Goal: Task Accomplishment & Management: Use online tool/utility

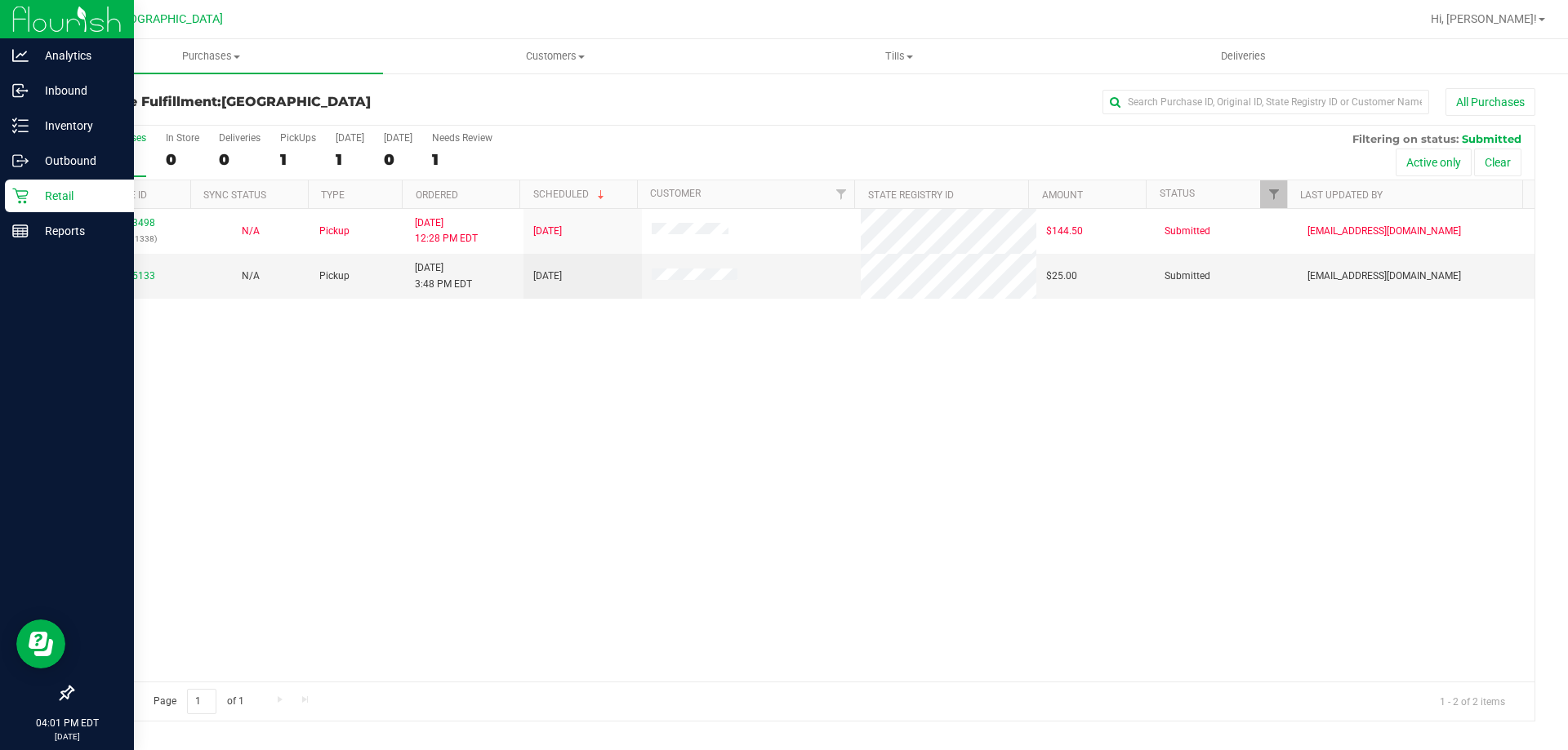
click at [40, 197] on p "Retail" at bounding box center [77, 196] width 98 height 19
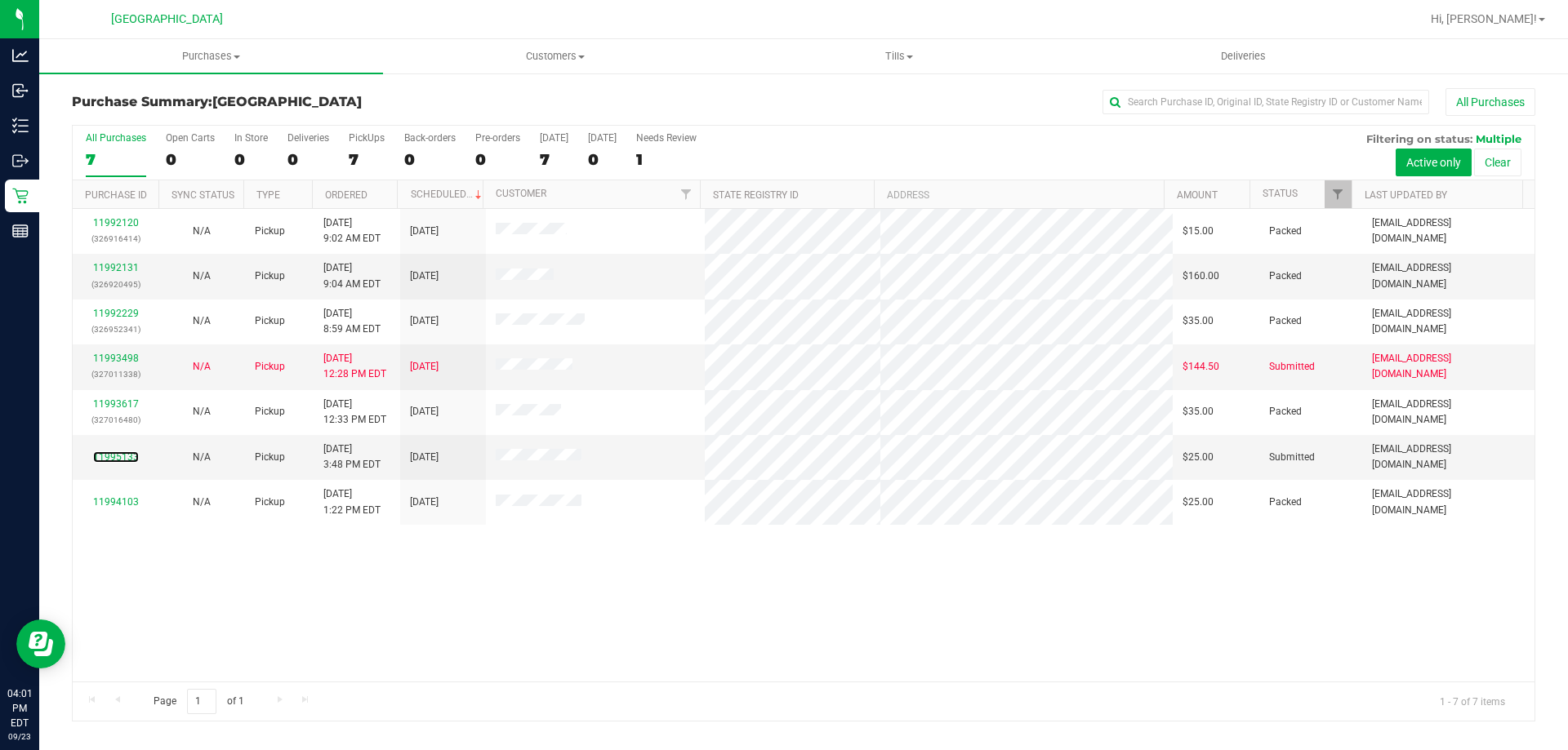
click at [124, 452] on link "11995133" at bounding box center [116, 457] width 45 height 12
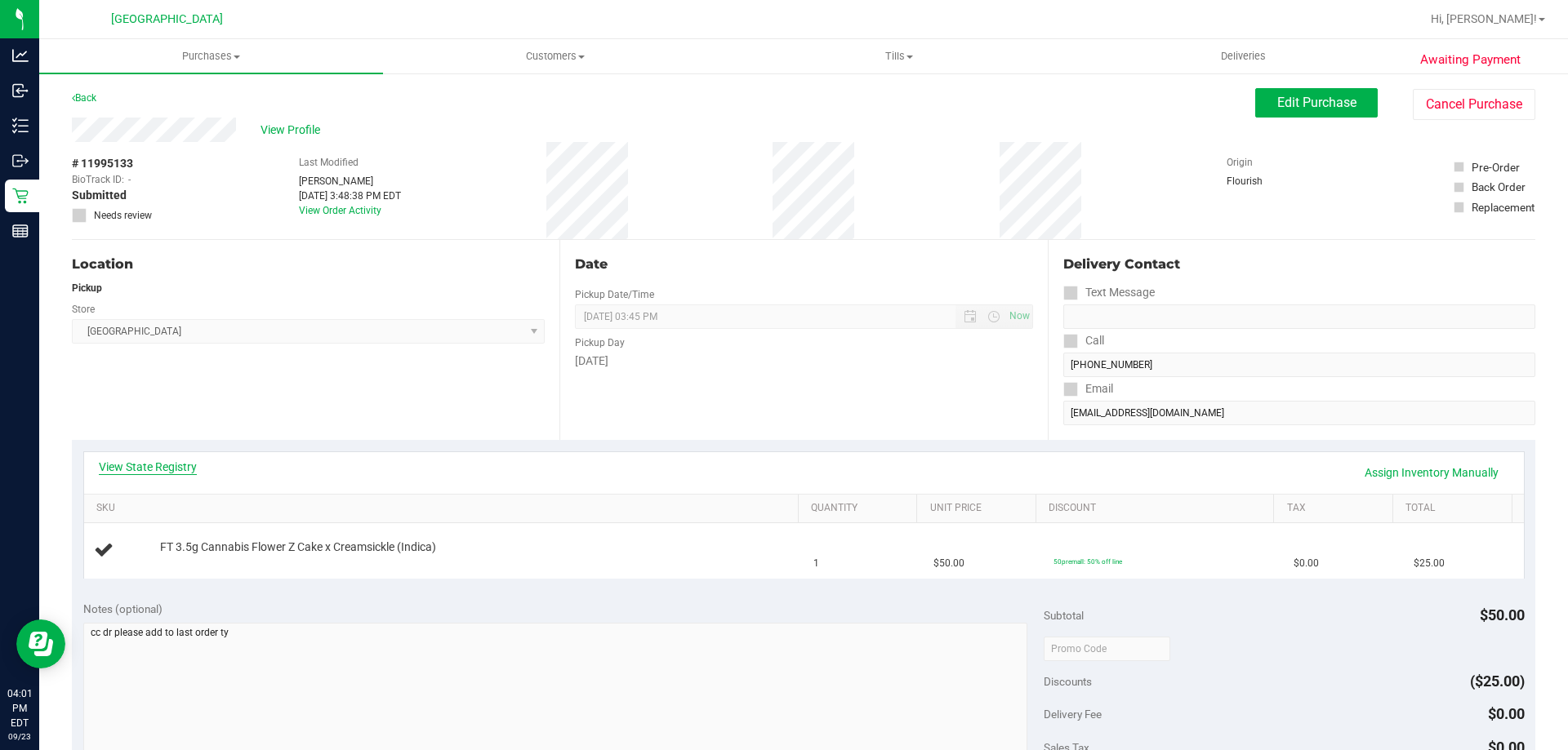
click at [167, 469] on link "View State Registry" at bounding box center [148, 466] width 98 height 16
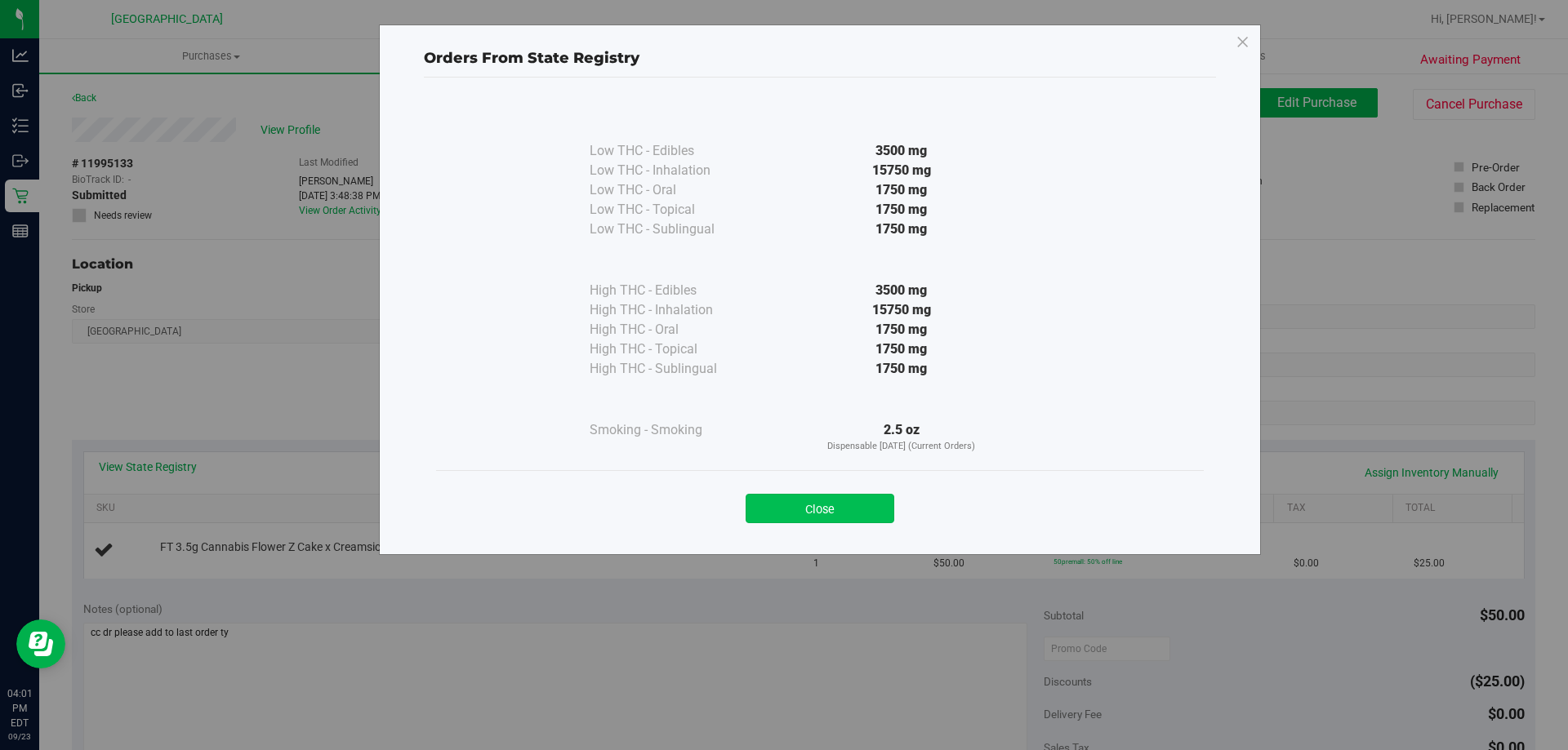
click at [818, 508] on button "Close" at bounding box center [819, 508] width 149 height 29
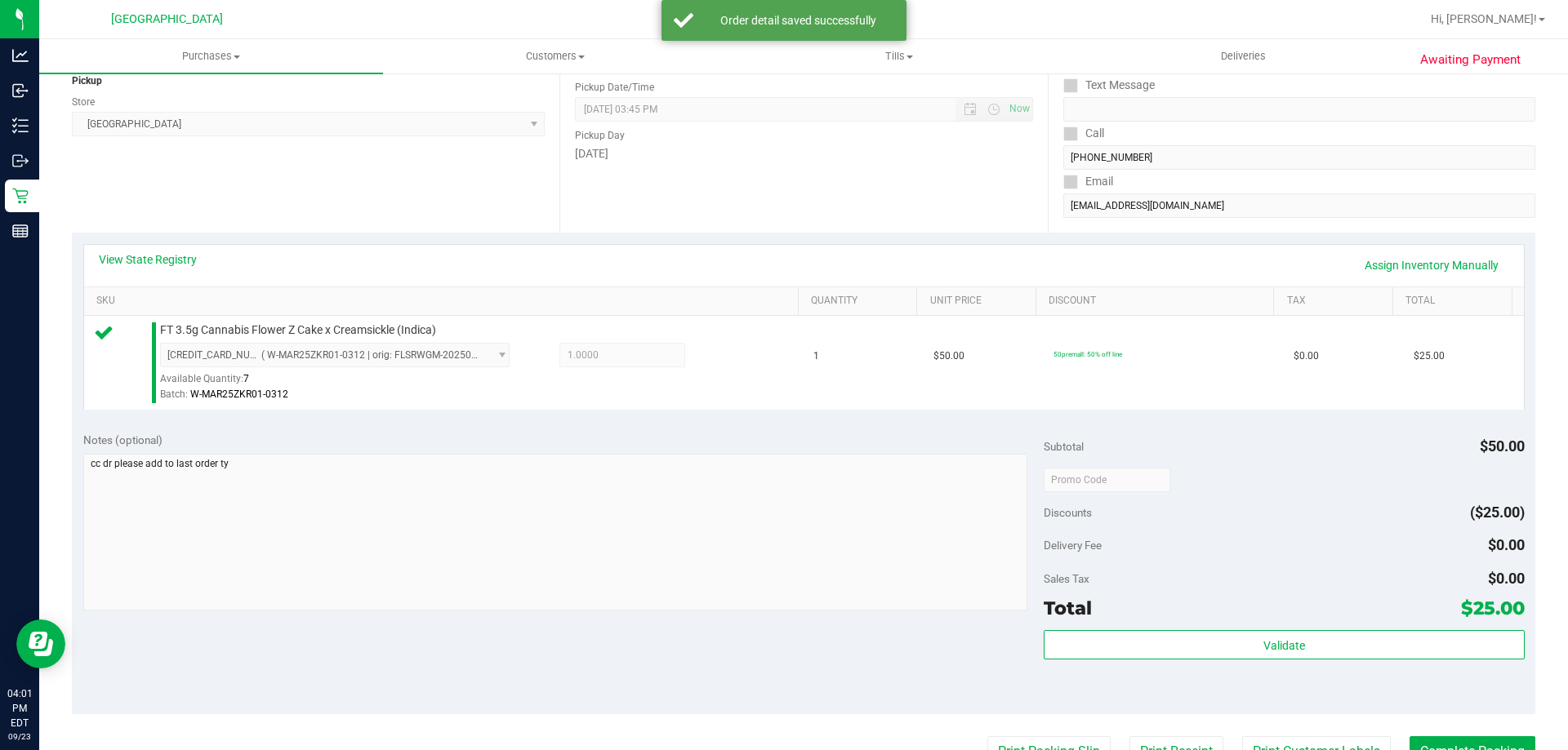
scroll to position [327, 0]
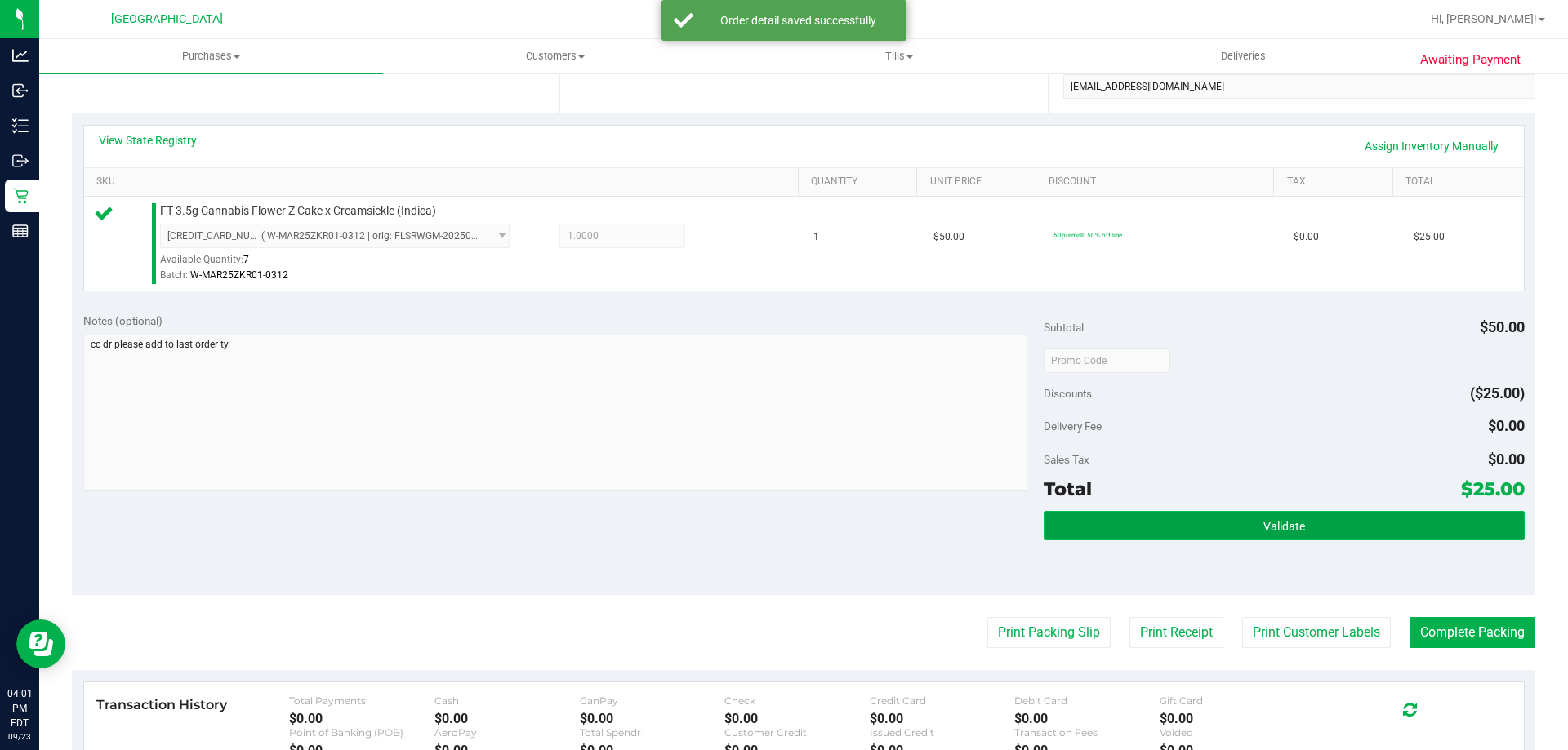
click at [1250, 537] on button "Validate" at bounding box center [1283, 525] width 480 height 29
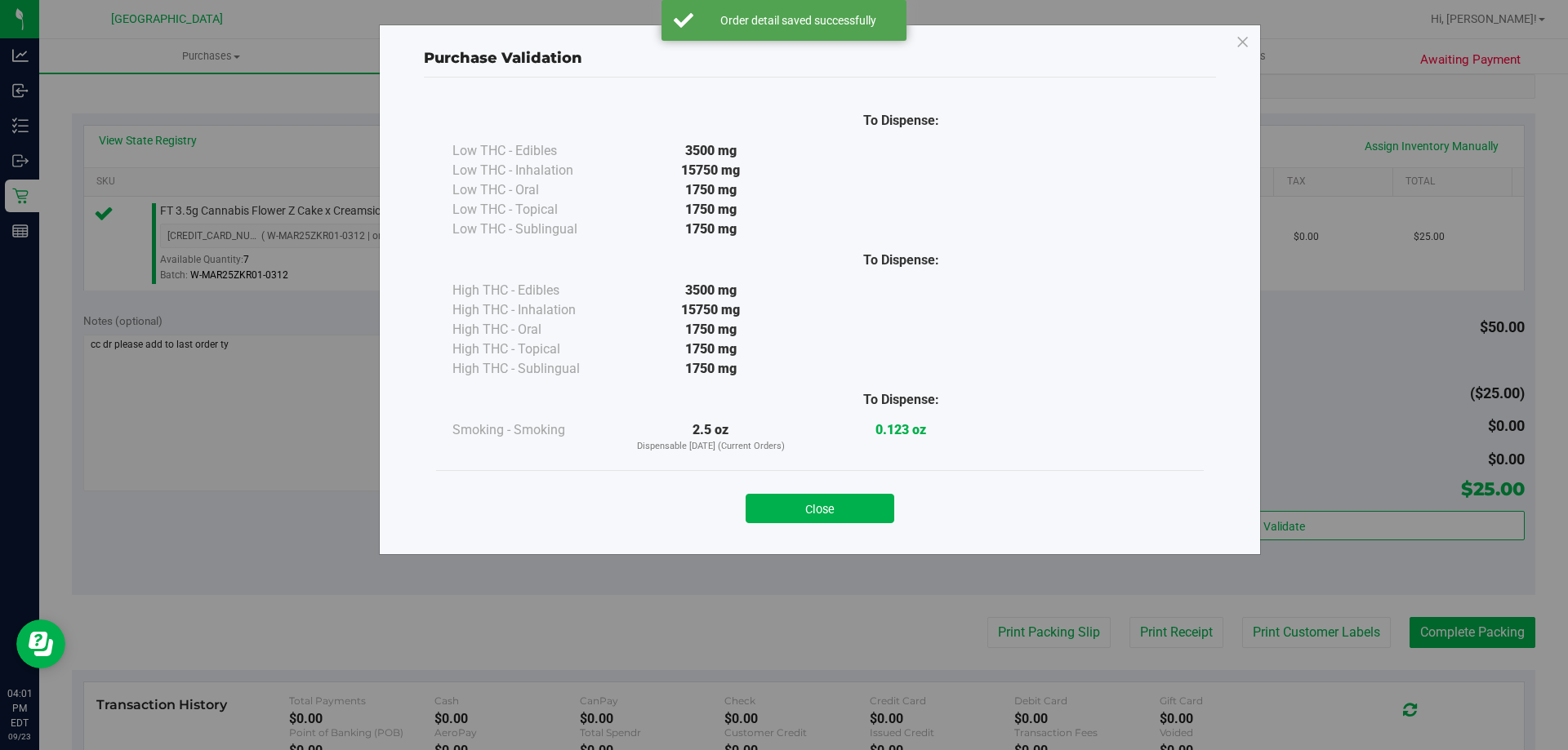
click at [871, 510] on button "Close" at bounding box center [819, 508] width 149 height 29
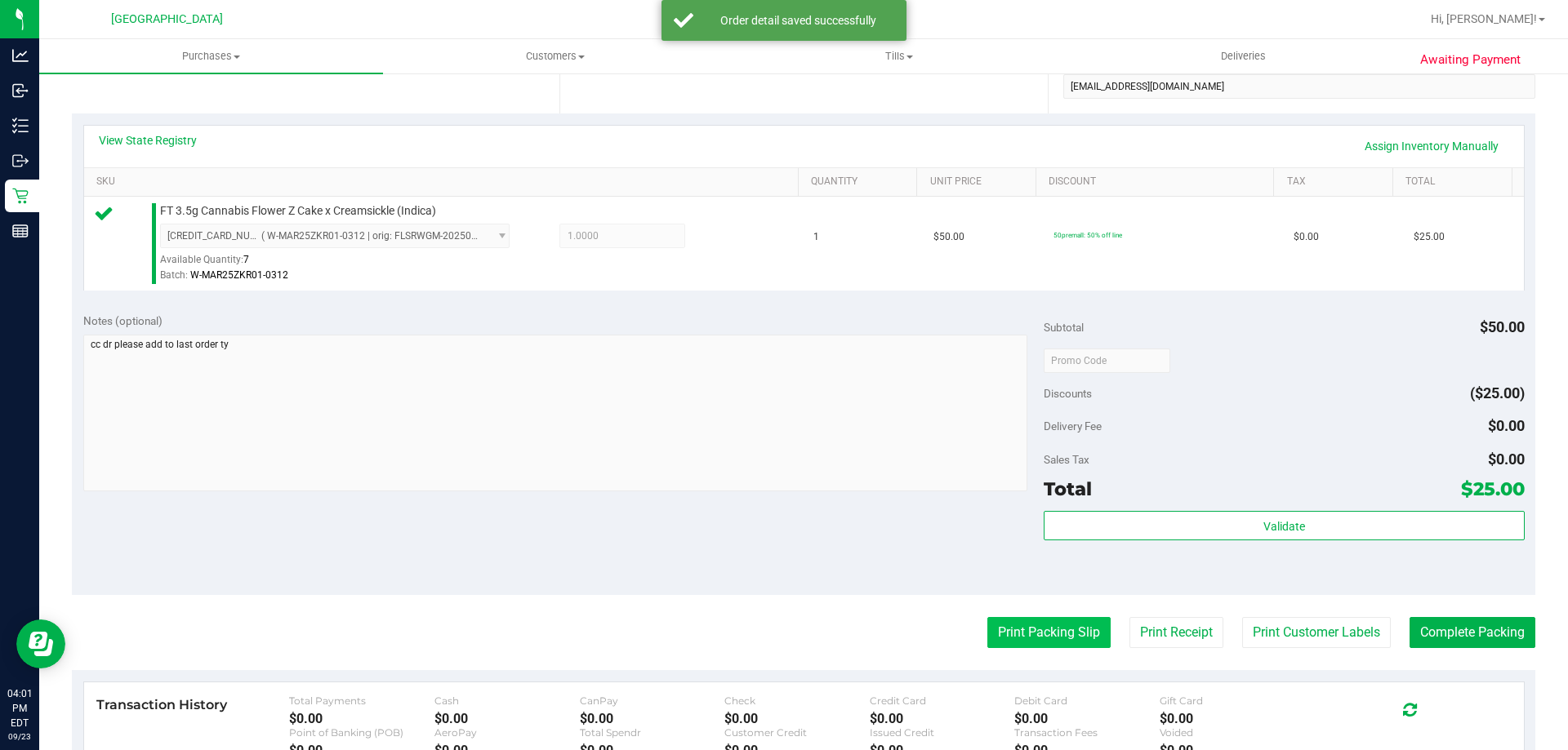
click at [1037, 631] on button "Print Packing Slip" at bounding box center [1049, 632] width 124 height 31
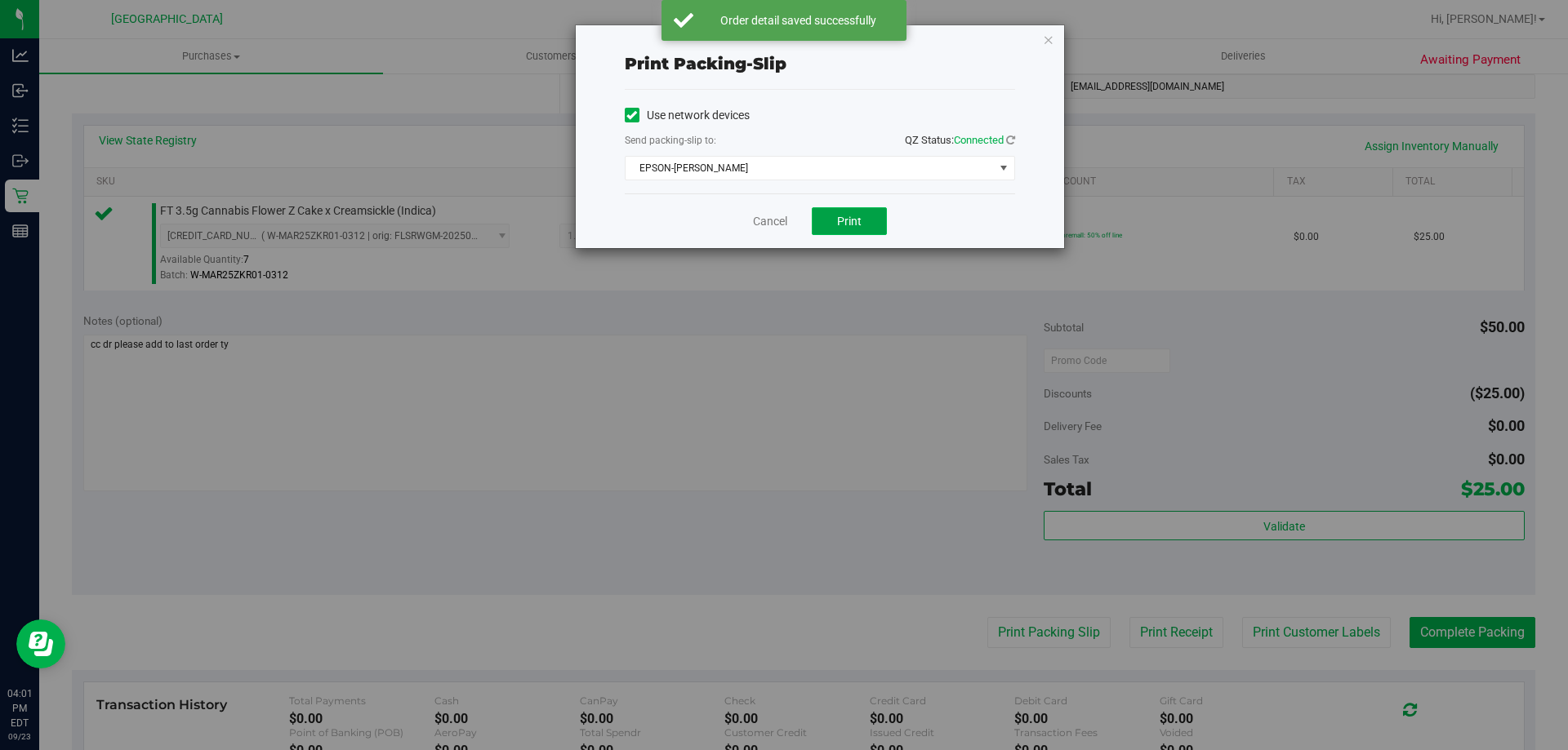
click at [850, 216] on span "Print" at bounding box center [849, 222] width 24 height 13
click at [766, 219] on link "Cancel" at bounding box center [770, 222] width 34 height 17
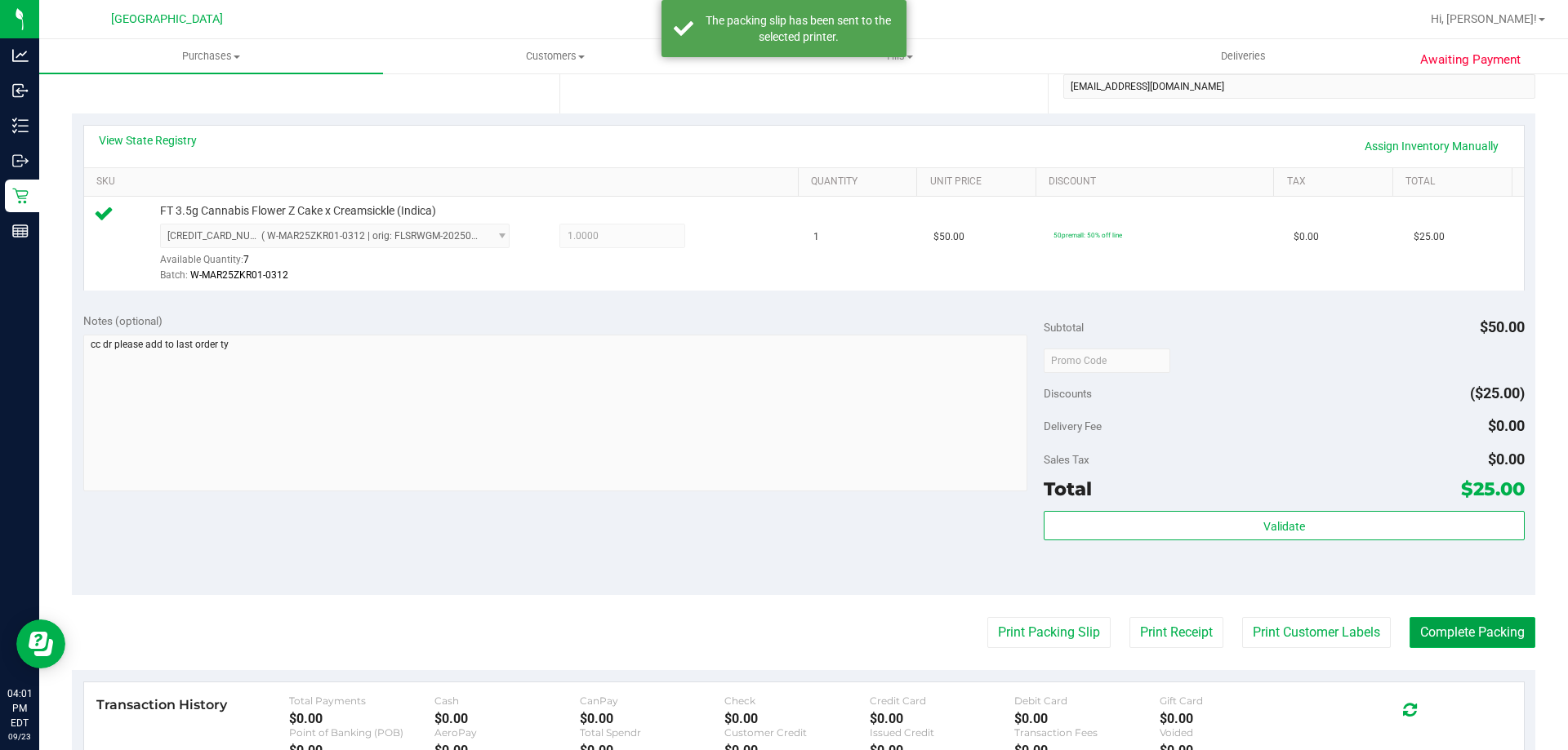
click at [1437, 643] on button "Complete Packing" at bounding box center [1473, 632] width 126 height 31
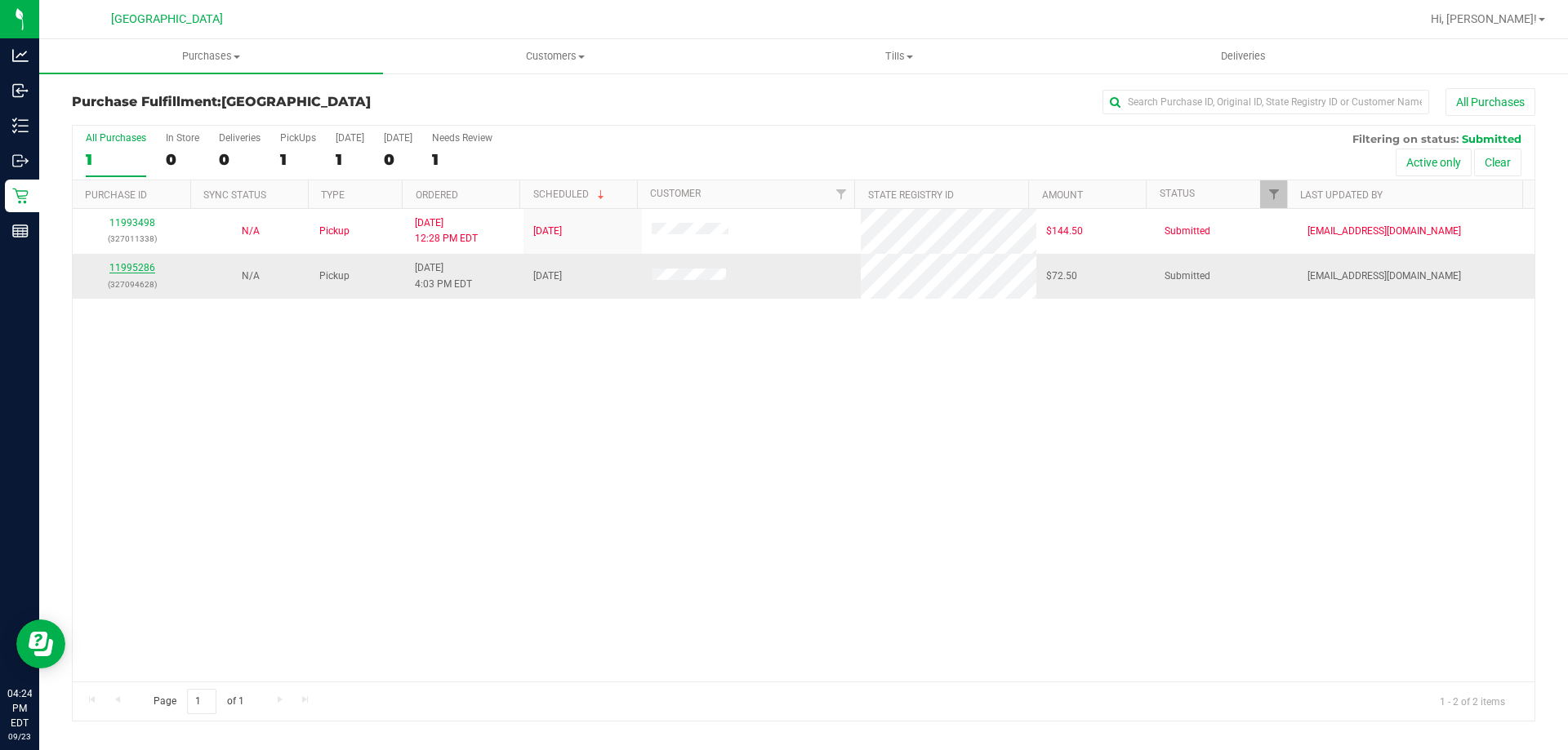
click at [134, 270] on link "11995286" at bounding box center [132, 268] width 45 height 12
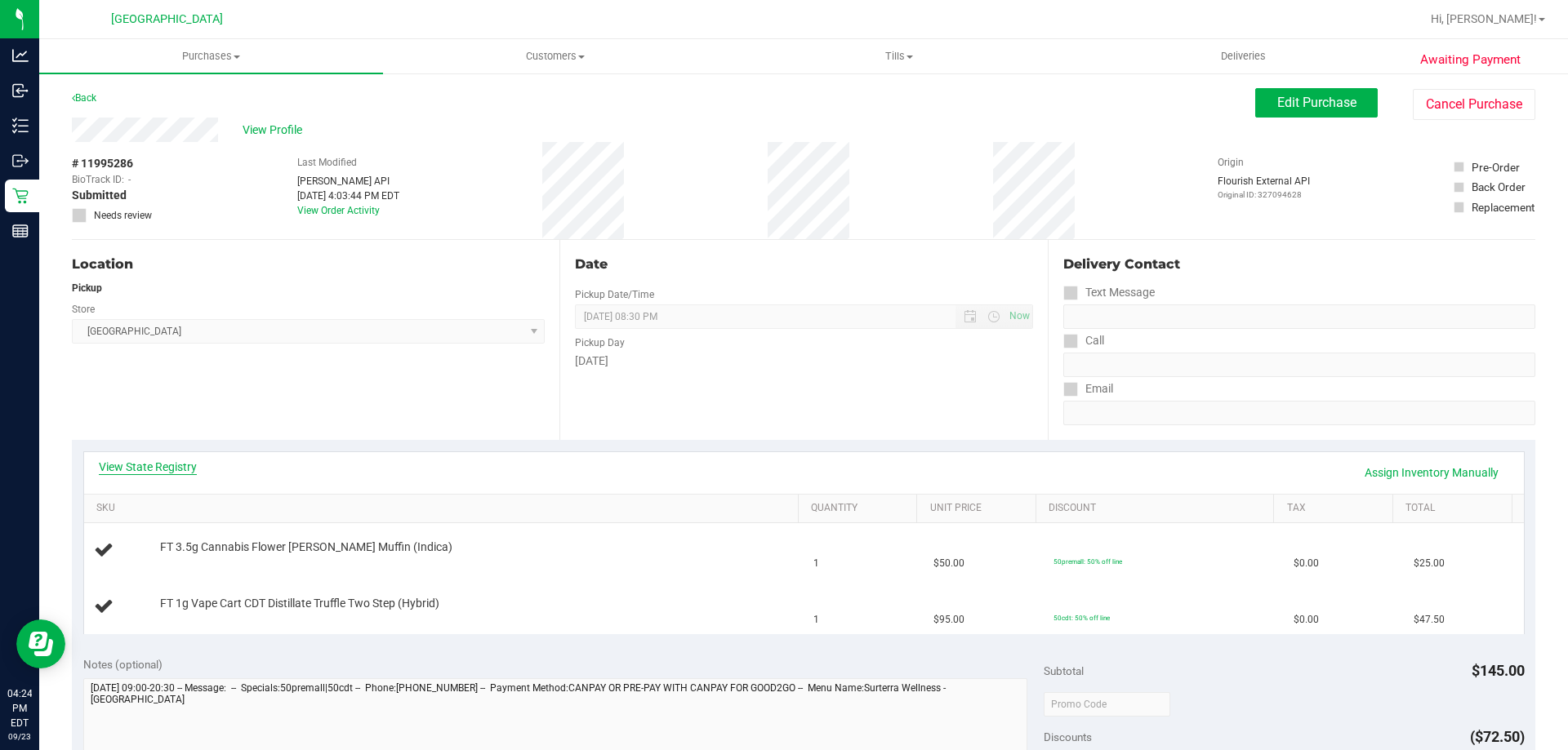
click at [134, 470] on link "View State Registry" at bounding box center [148, 466] width 98 height 16
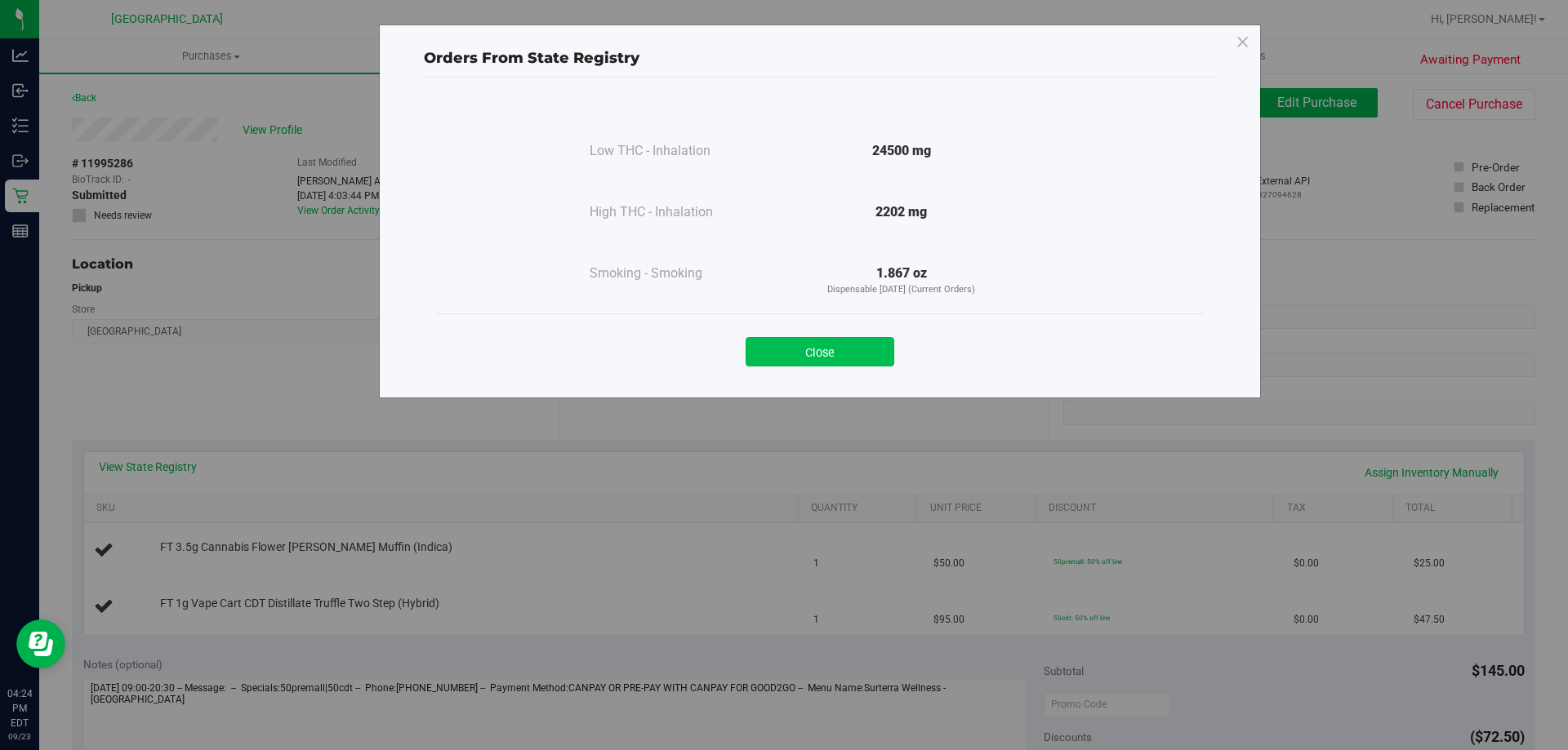
click at [833, 341] on button "Close" at bounding box center [819, 351] width 149 height 29
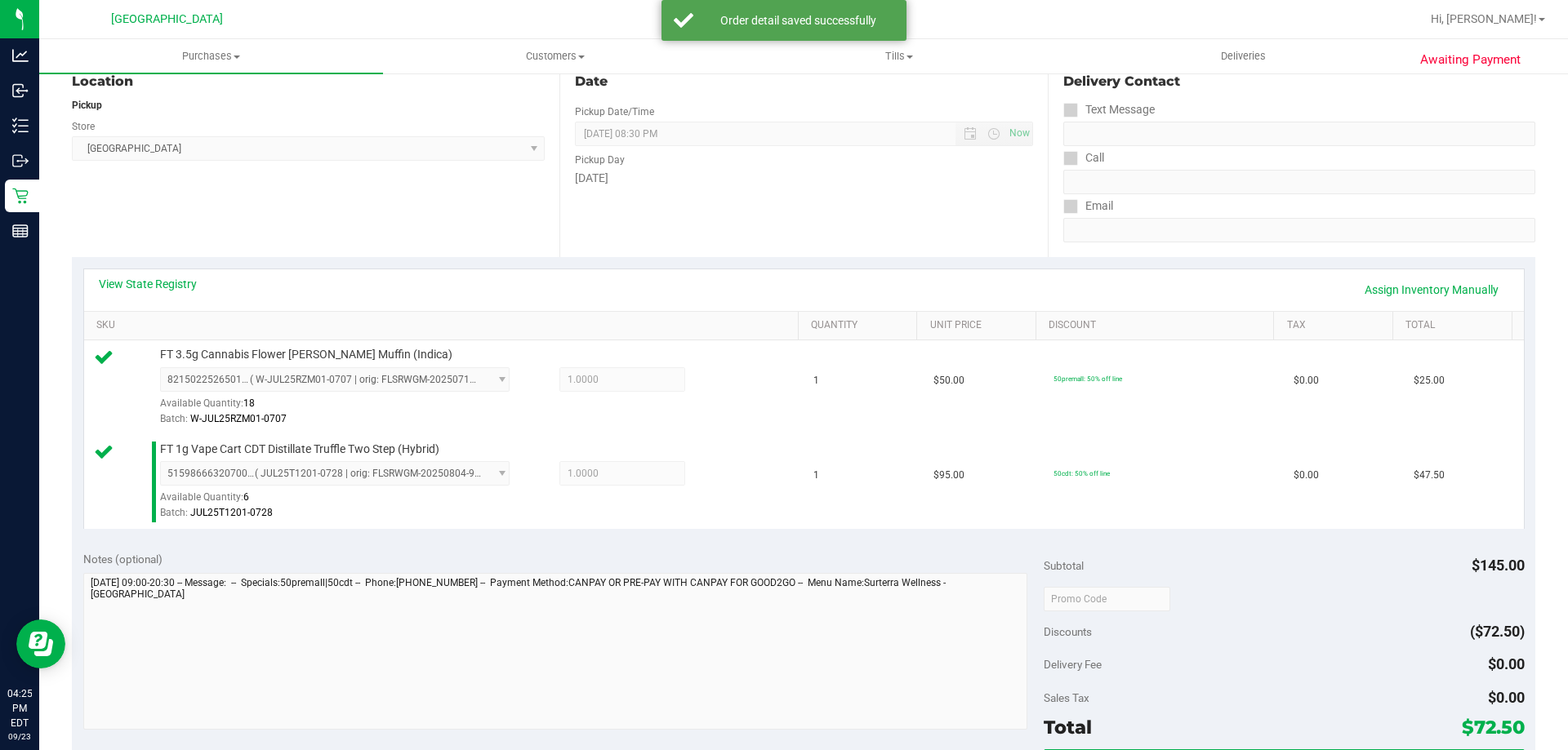
scroll to position [327, 0]
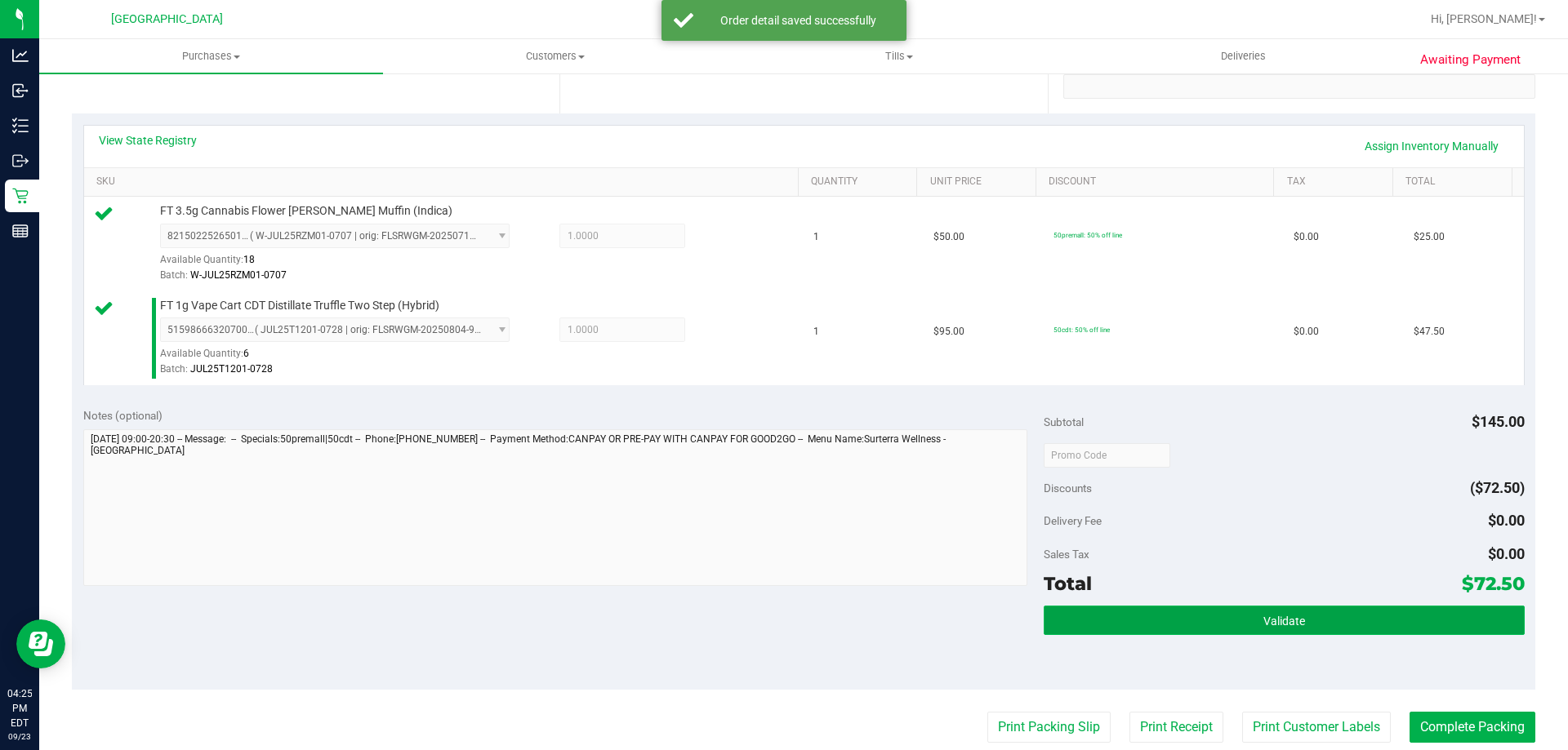
drag, startPoint x: 1233, startPoint y: 613, endPoint x: 1188, endPoint y: 618, distance: 45.3
click at [1235, 613] on button "Validate" at bounding box center [1283, 620] width 480 height 29
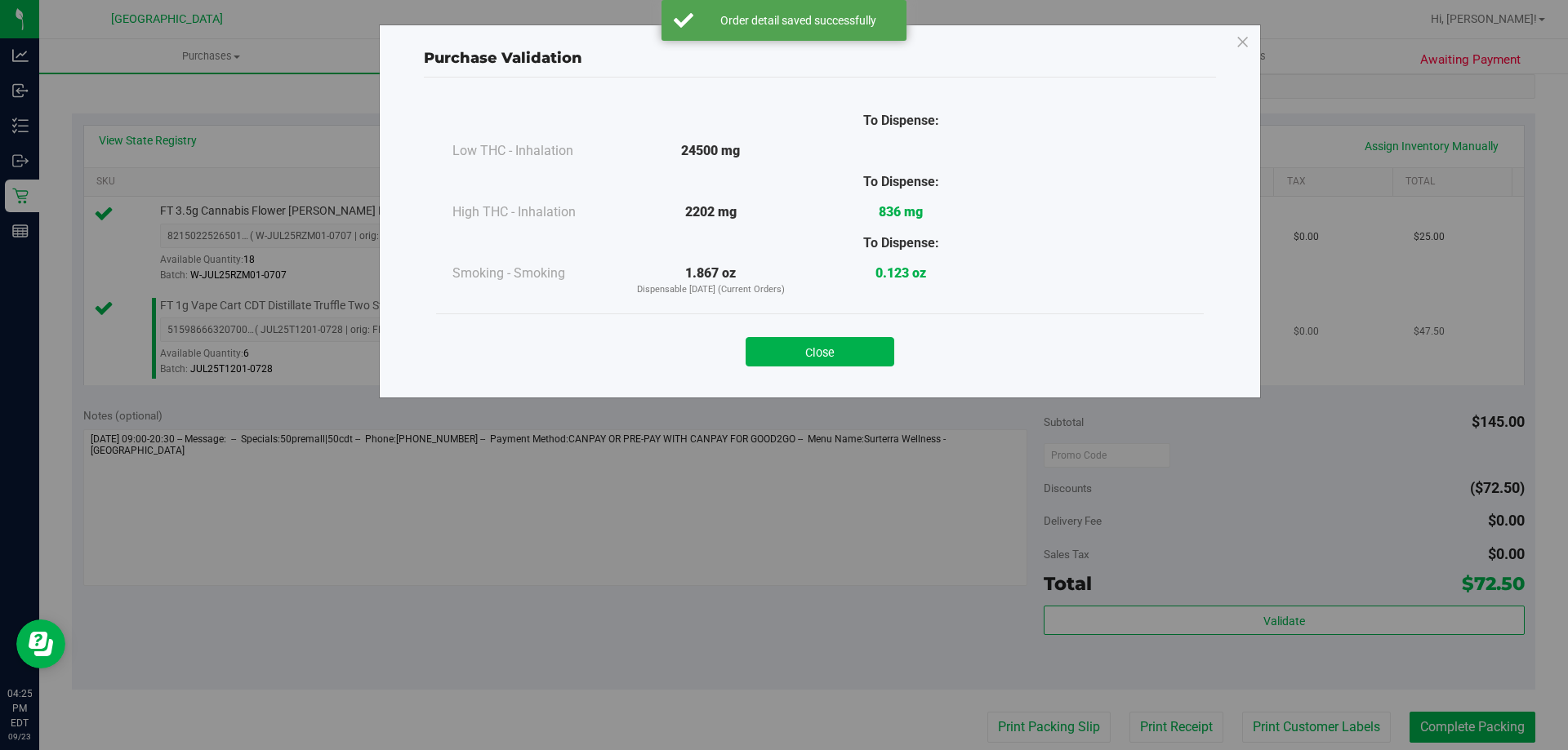
click at [833, 354] on button "Close" at bounding box center [819, 351] width 149 height 29
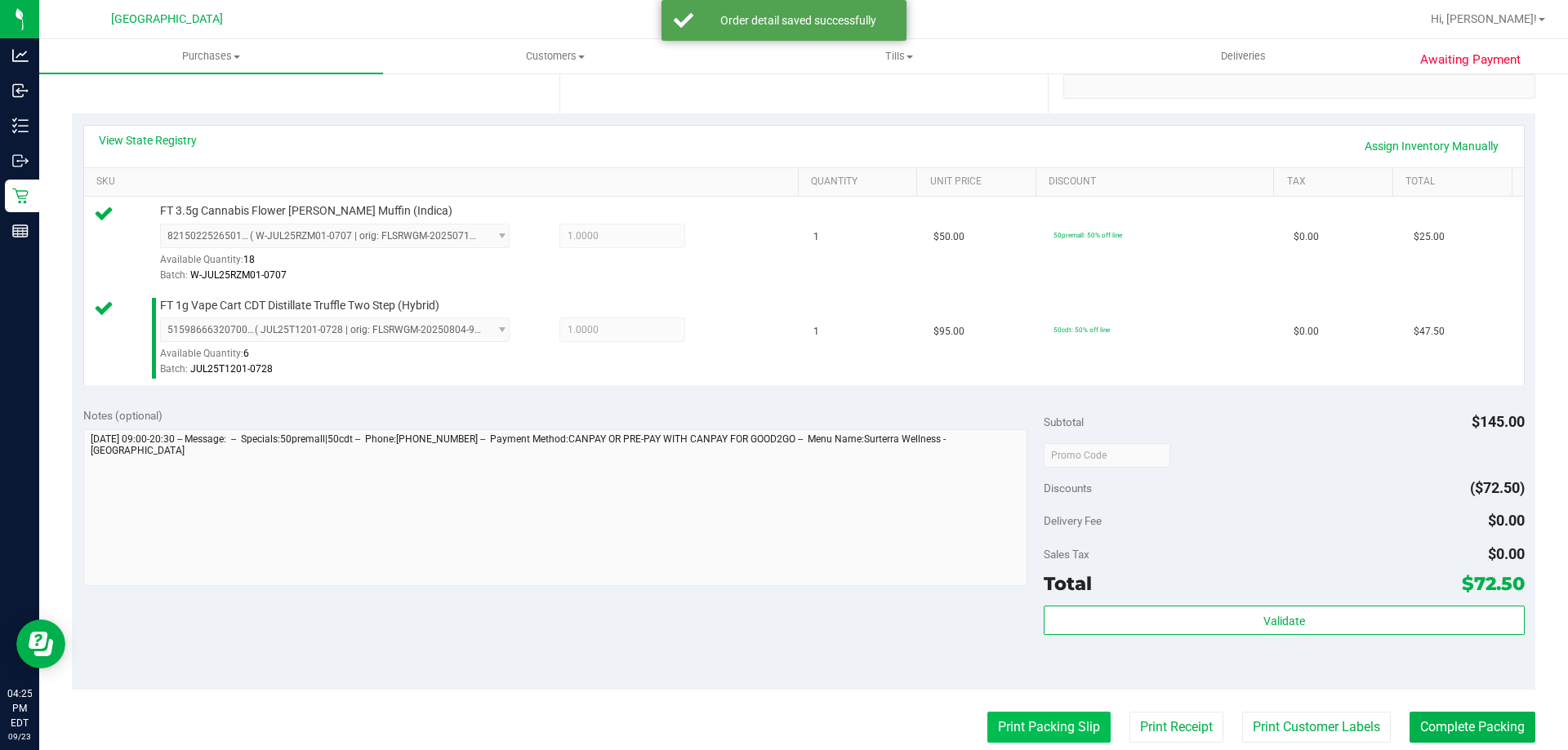
click at [987, 713] on button "Print Packing Slip" at bounding box center [1049, 727] width 124 height 31
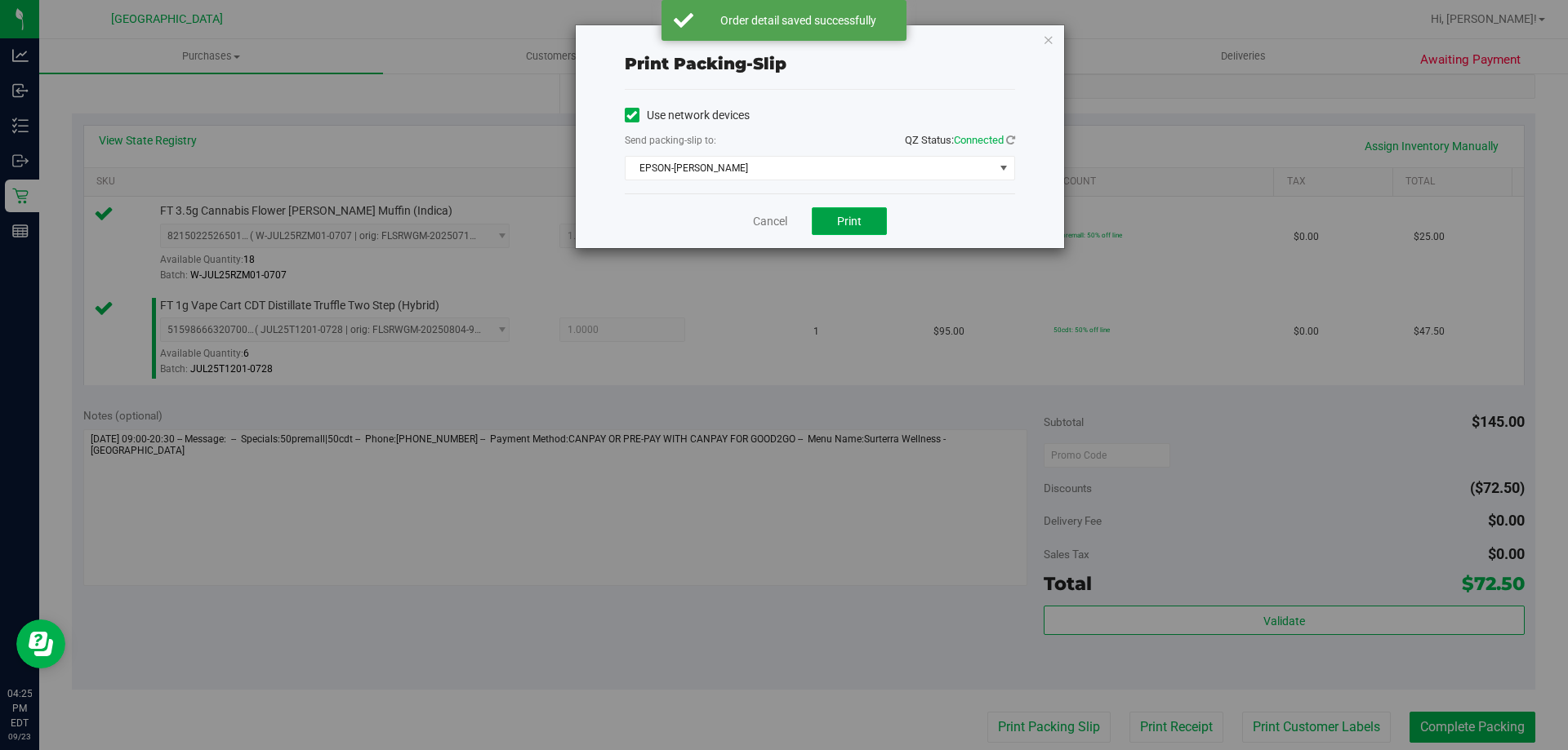
click at [871, 220] on button "Print" at bounding box center [849, 221] width 75 height 28
click at [760, 221] on link "Cancel" at bounding box center [770, 222] width 34 height 17
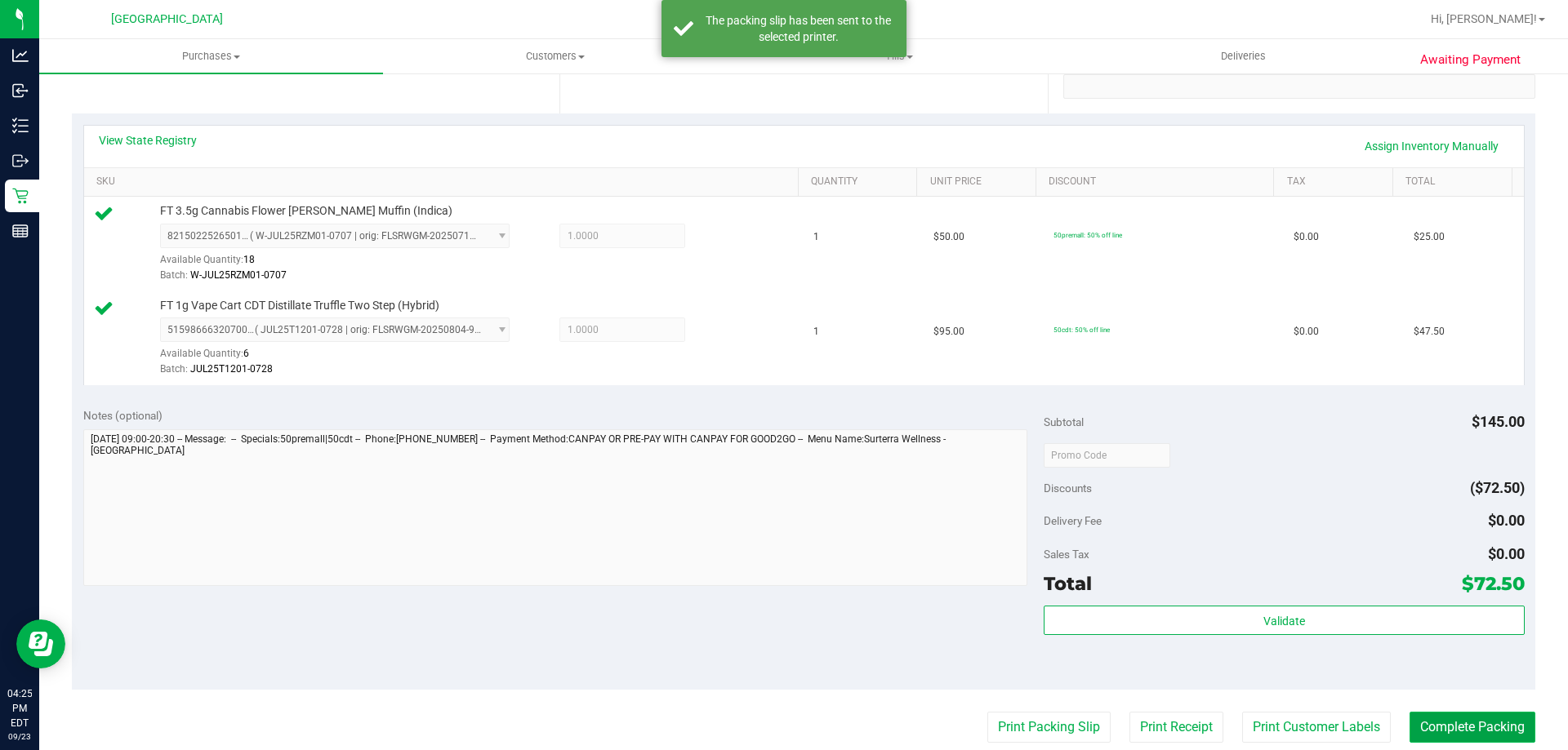
click at [1435, 721] on button "Complete Packing" at bounding box center [1473, 727] width 126 height 31
